Goal: Download file/media: Obtain resource

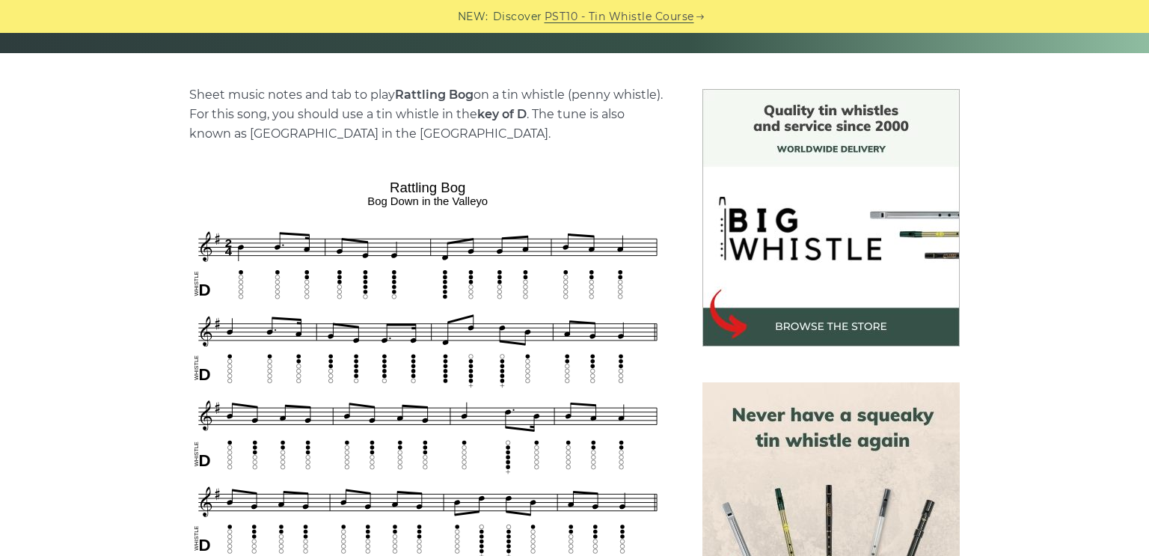
scroll to position [491, 0]
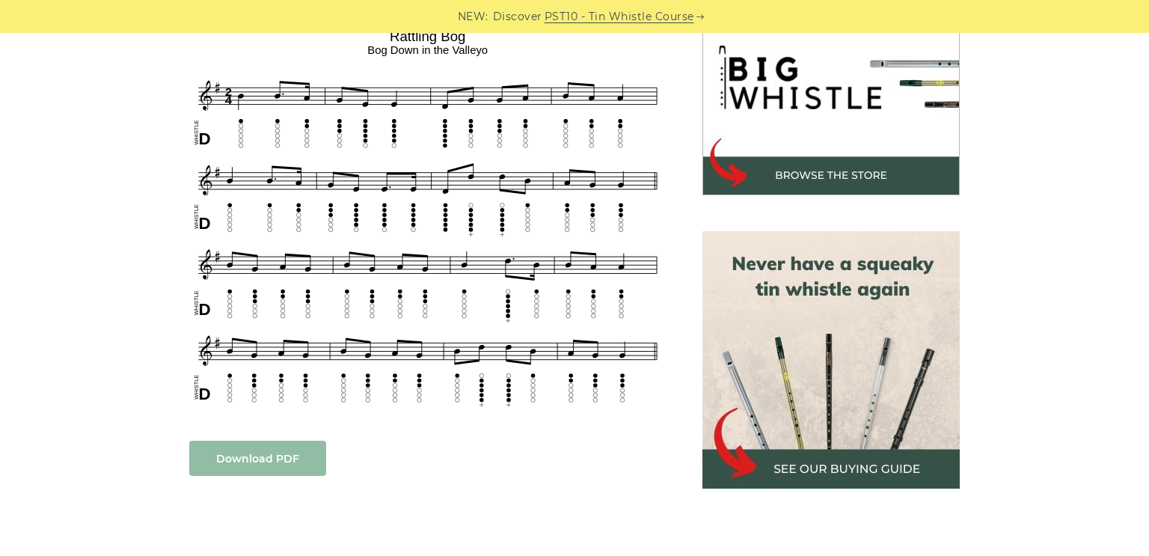
click at [310, 452] on link "Download PDF" at bounding box center [257, 458] width 137 height 35
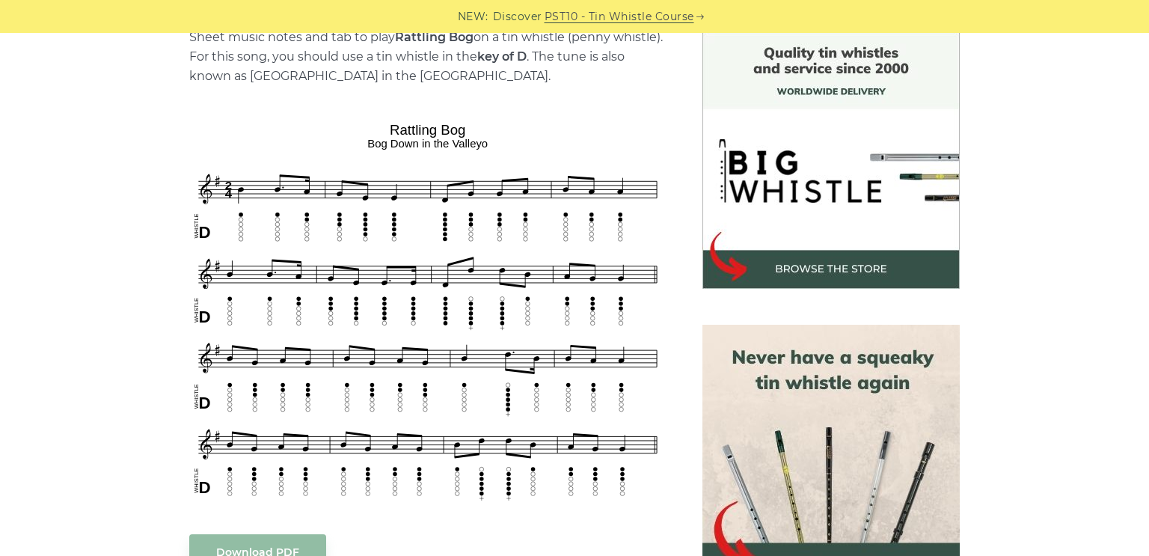
scroll to position [491, 0]
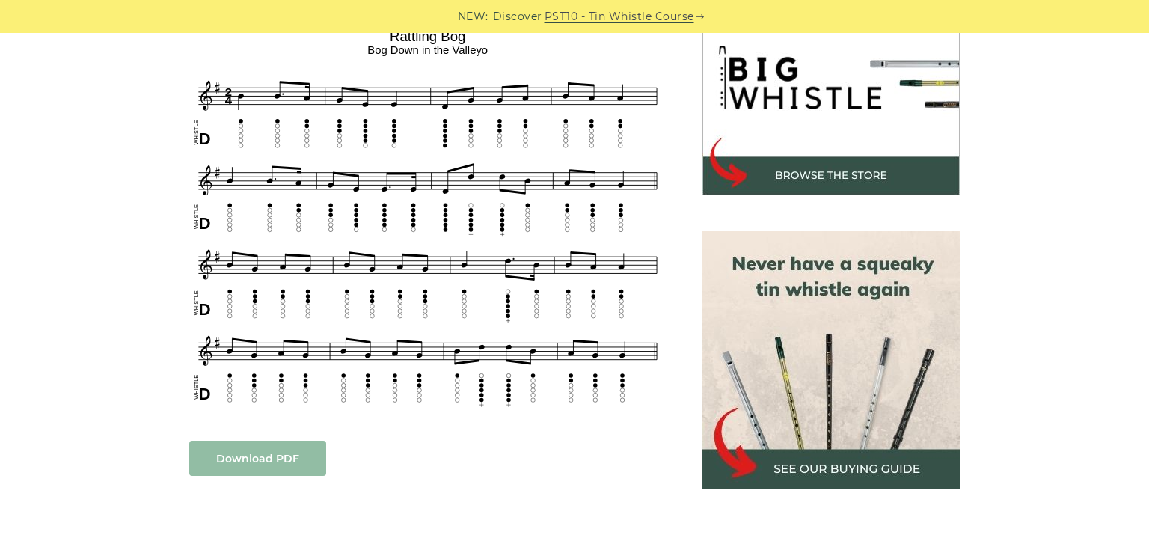
click at [253, 455] on link "Download PDF" at bounding box center [257, 458] width 137 height 35
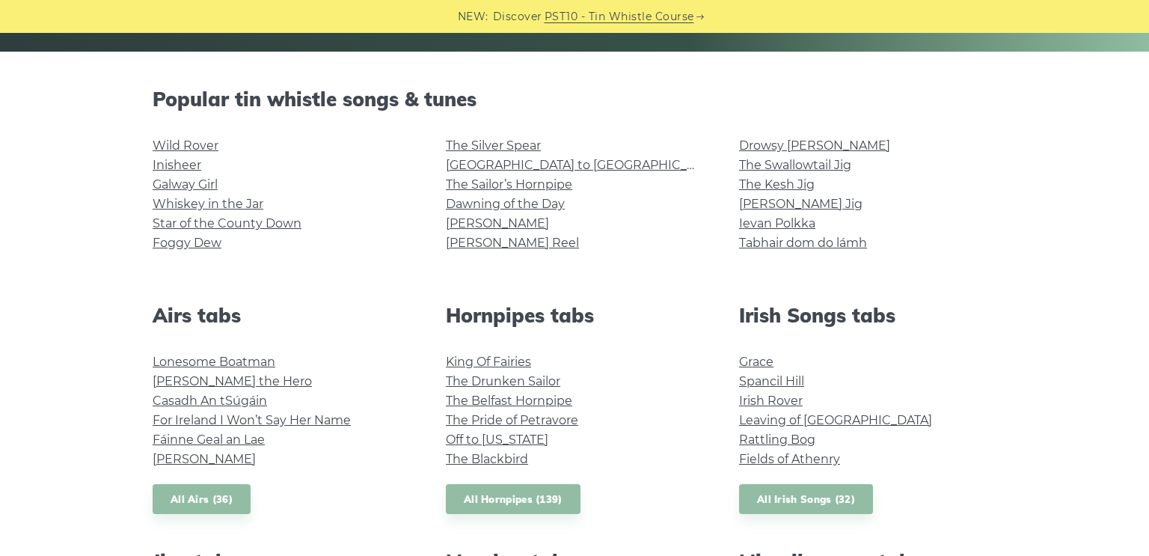
scroll to position [368, 0]
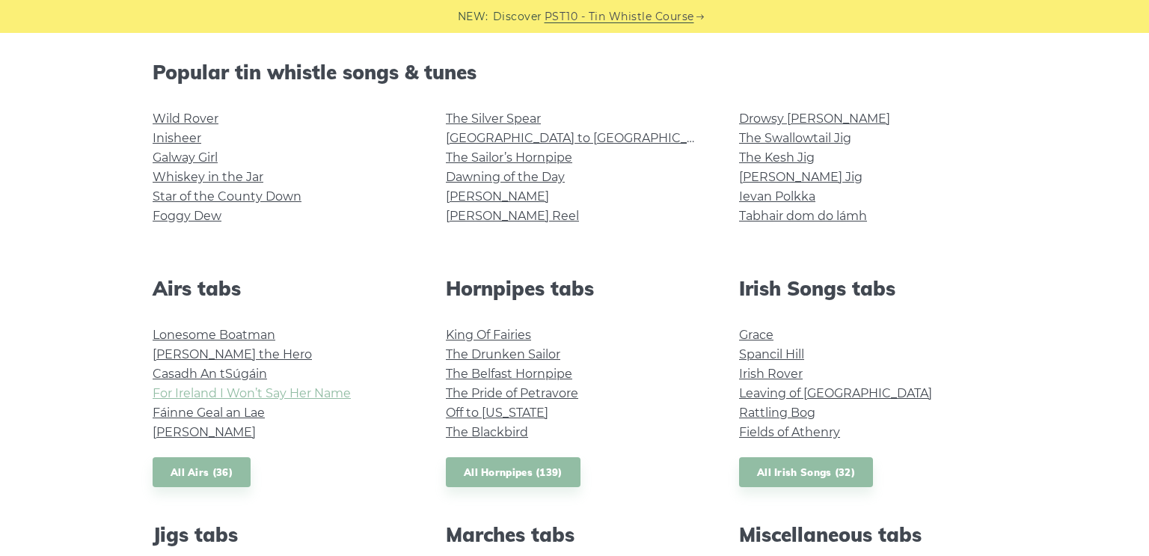
click at [313, 393] on link "For Ireland I Won’t Say Her Name" at bounding box center [252, 393] width 198 height 14
click at [818, 391] on link "Leaving of Liverpool" at bounding box center [835, 393] width 193 height 14
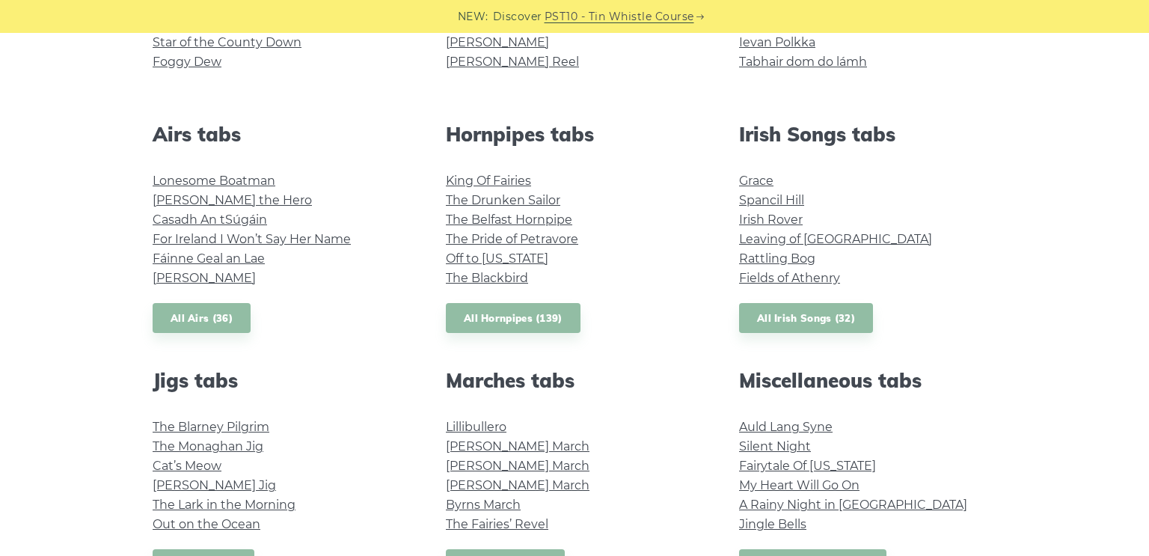
scroll to position [613, 0]
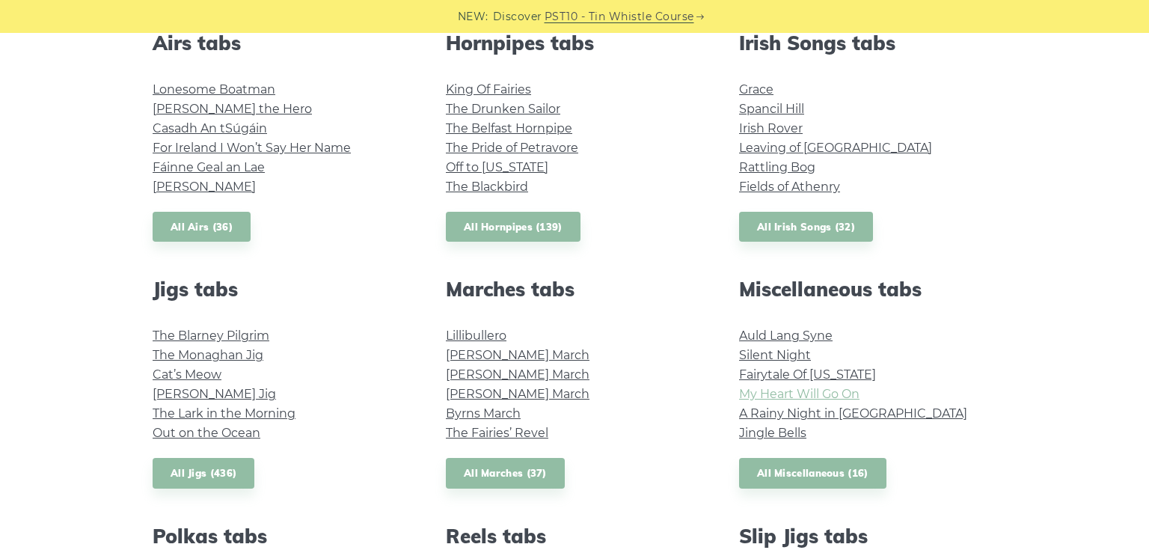
click at [836, 390] on link "My Heart Will Go On" at bounding box center [799, 394] width 120 height 14
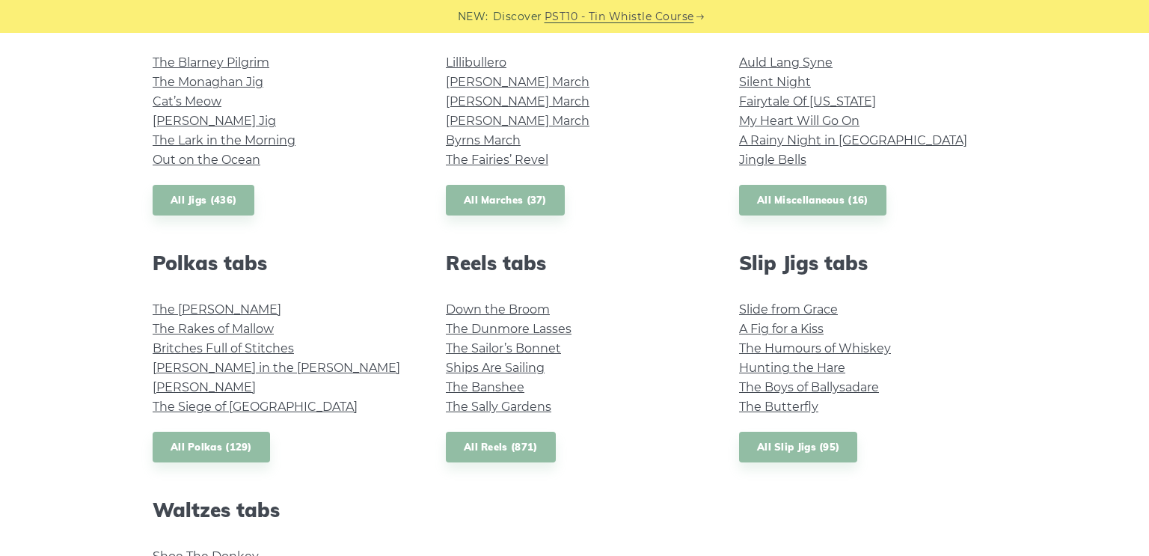
scroll to position [859, 0]
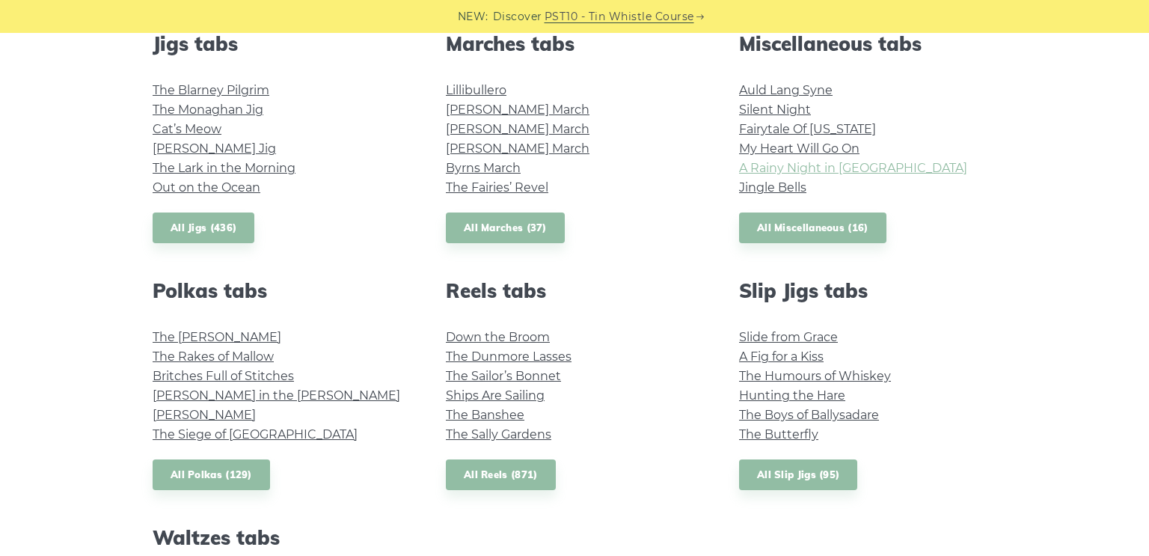
click at [802, 167] on link "A Rainy Night in Soho" at bounding box center [853, 168] width 228 height 14
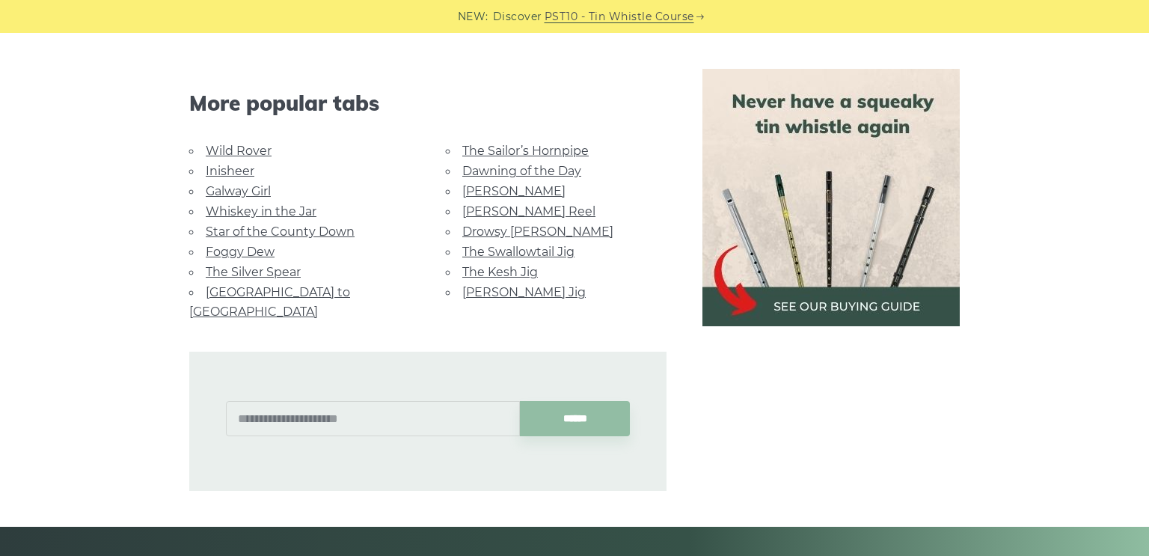
scroll to position [1296, 0]
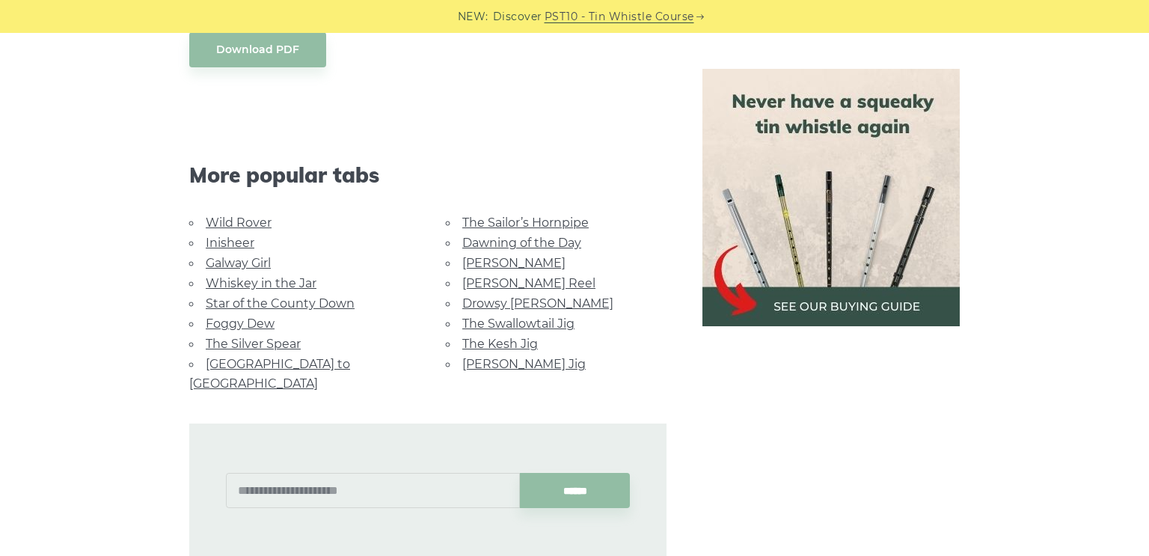
scroll to position [1055, 0]
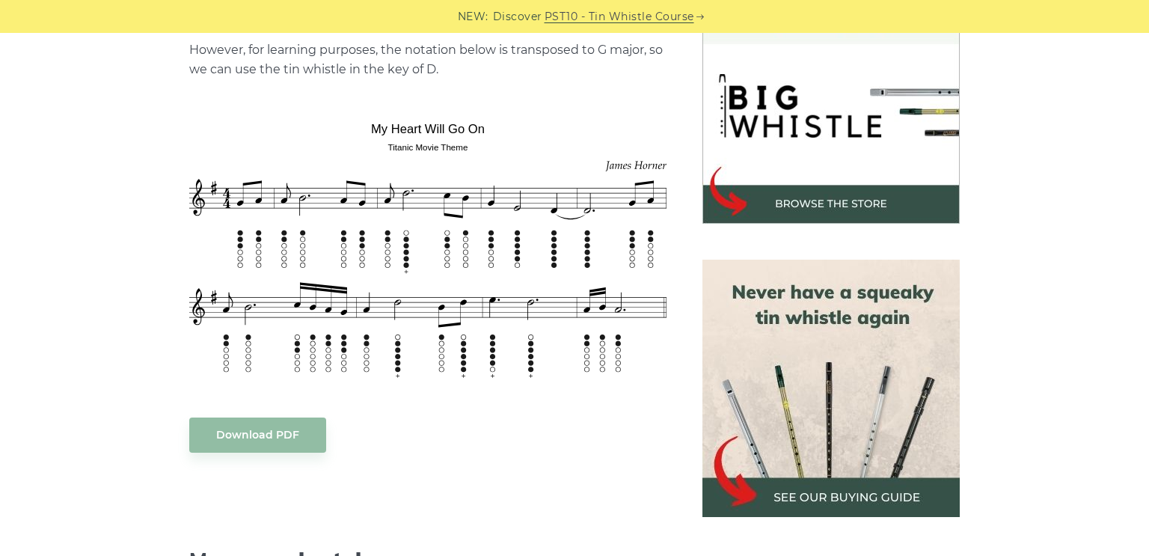
scroll to position [491, 0]
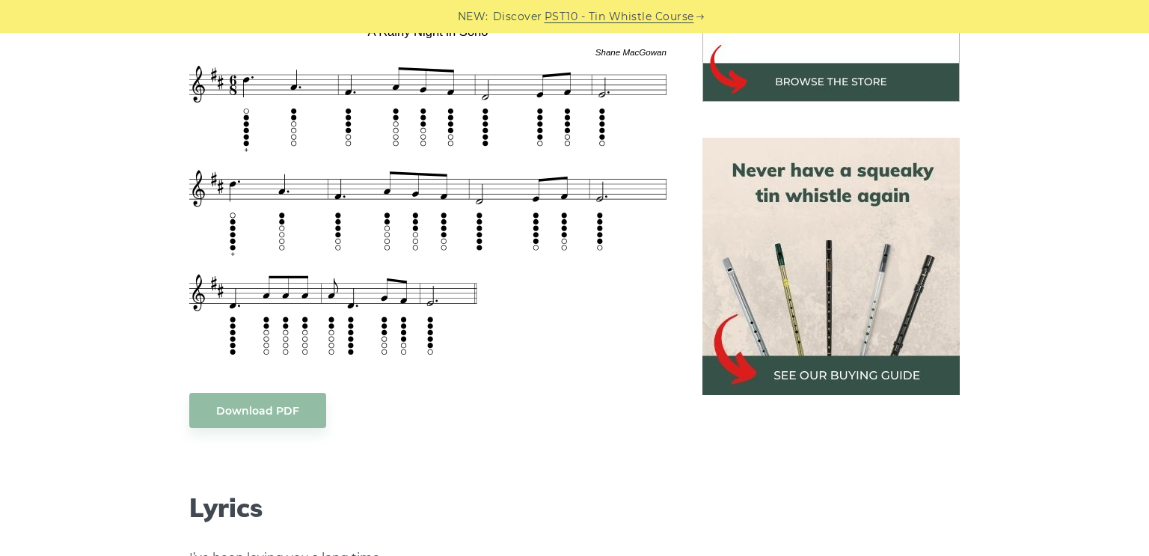
scroll to position [613, 0]
